Goal: Information Seeking & Learning: Learn about a topic

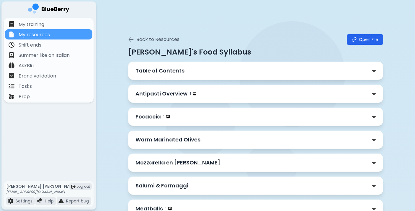
scroll to position [1874, 0]
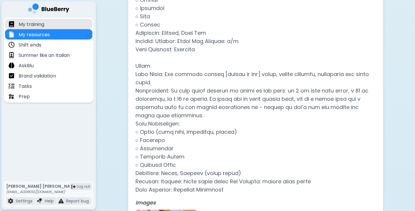
click at [40, 23] on p "My training" at bounding box center [32, 24] width 26 height 7
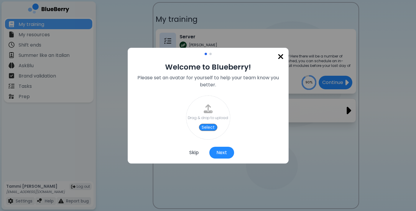
click at [197, 152] on button "Skip" at bounding box center [194, 153] width 24 height 12
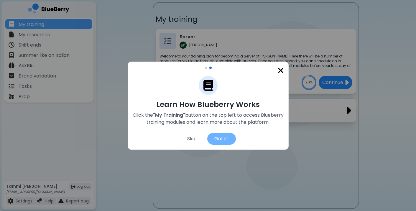
click at [224, 140] on div "Got it!" at bounding box center [221, 139] width 29 height 12
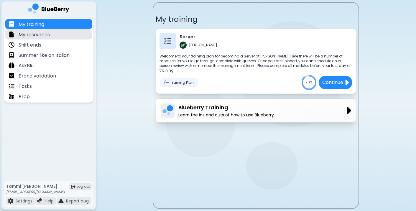
click at [64, 38] on div "My resources" at bounding box center [48, 34] width 87 height 10
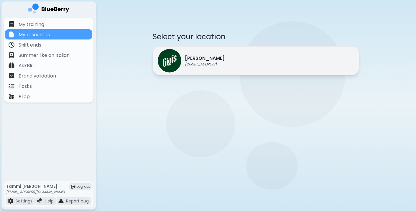
click at [196, 60] on p "Gigi's" at bounding box center [205, 58] width 40 height 7
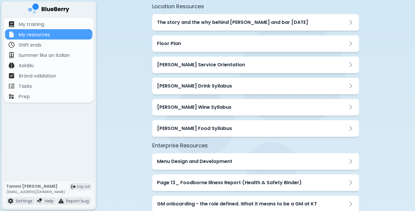
scroll to position [50, 0]
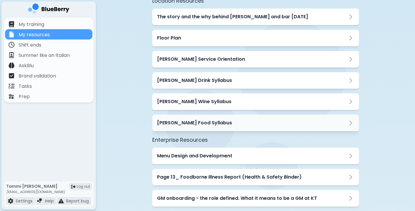
click at [184, 122] on h3 "[PERSON_NAME]'s Food Syllabus" at bounding box center [194, 122] width 75 height 7
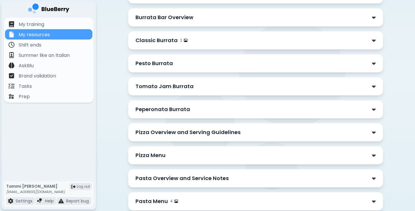
scroll to position [408, 0]
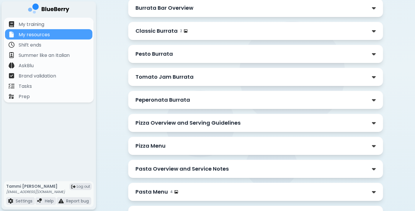
click at [181, 122] on p "Pizza Overview and Serving Guidelines" at bounding box center [187, 123] width 105 height 8
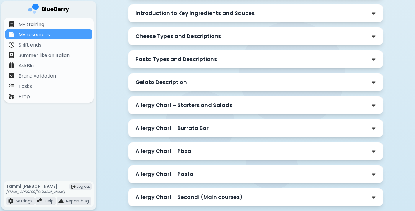
scroll to position [822, 0]
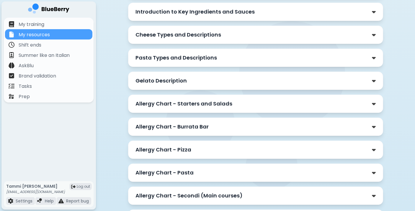
click at [179, 78] on p "Gelato Description" at bounding box center [160, 81] width 51 height 8
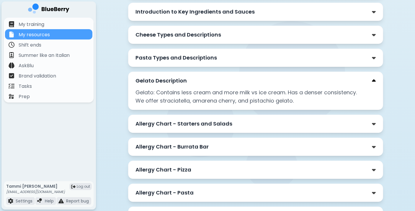
click at [374, 79] on img at bounding box center [374, 81] width 4 height 6
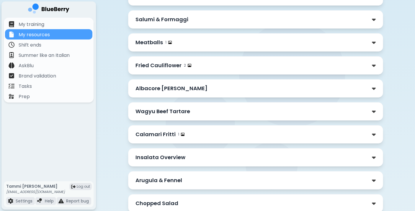
scroll to position [0, 0]
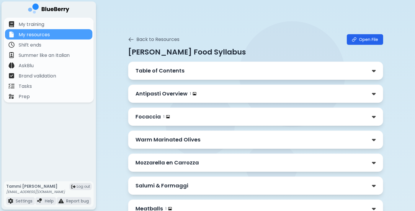
click at [142, 68] on p "Table of Contents" at bounding box center [159, 71] width 49 height 8
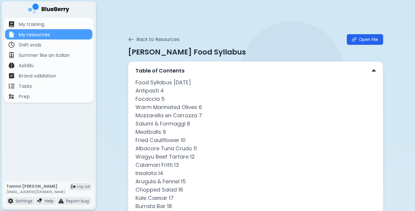
click at [148, 71] on p "Table of Contents" at bounding box center [159, 71] width 49 height 8
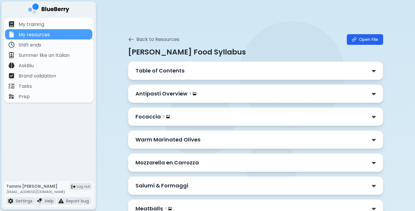
click at [152, 93] on p "Antipasti Overview" at bounding box center [161, 94] width 52 height 8
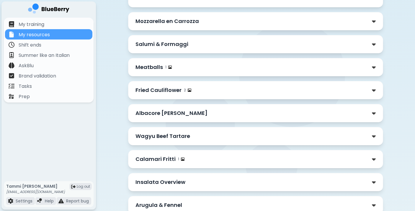
scroll to position [269, 0]
